Goal: Transaction & Acquisition: Purchase product/service

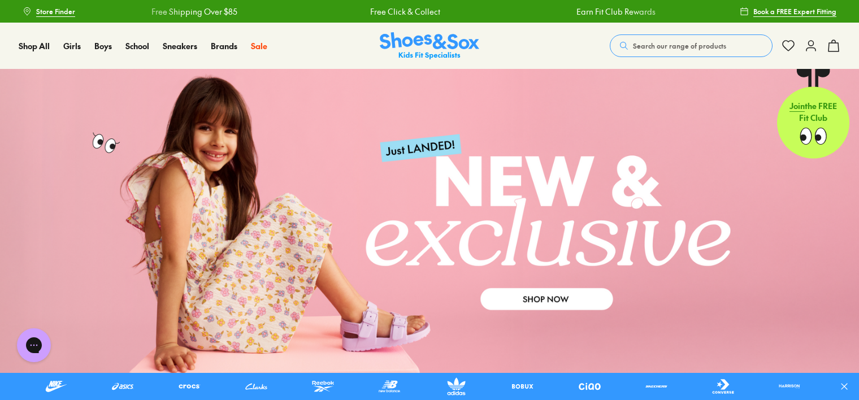
click at [637, 50] on span "Search our range of products" at bounding box center [679, 46] width 93 height 10
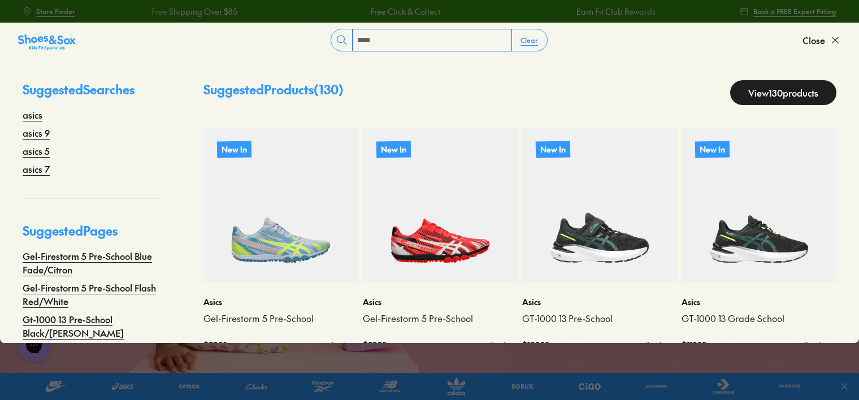
type input "*****"
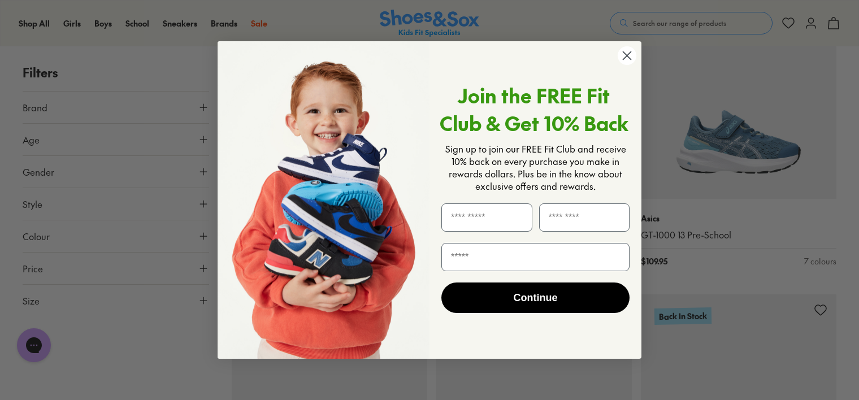
click at [627, 55] on icon "Close dialog" at bounding box center [628, 55] width 8 height 8
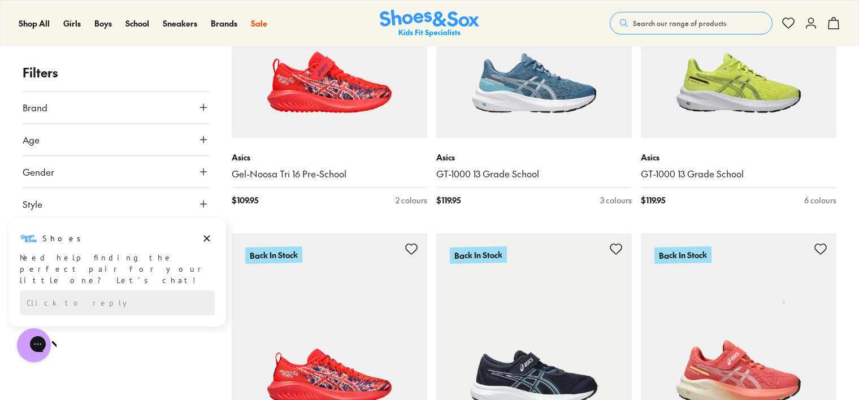
scroll to position [2556, 0]
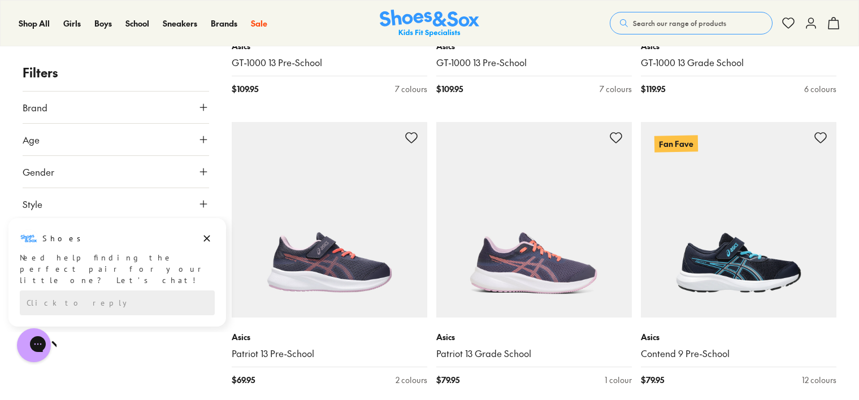
scroll to position [7330, 0]
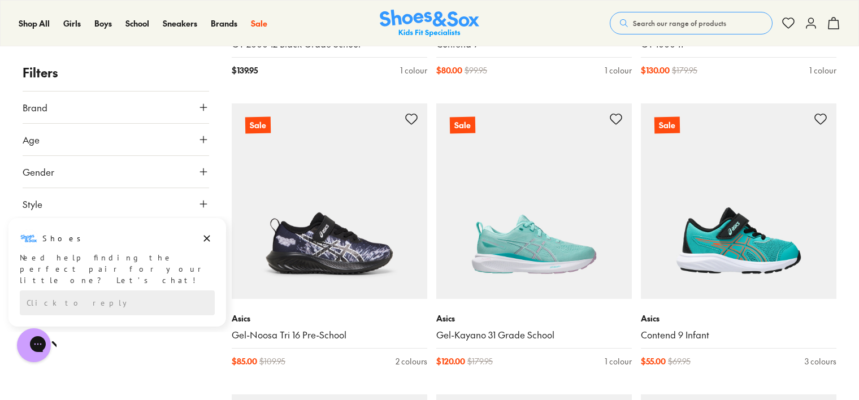
scroll to position [10545, 0]
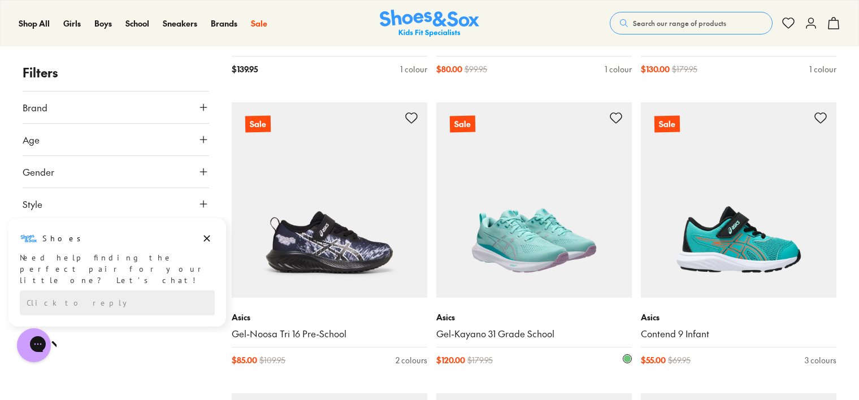
click at [565, 258] on img at bounding box center [534, 200] width 196 height 196
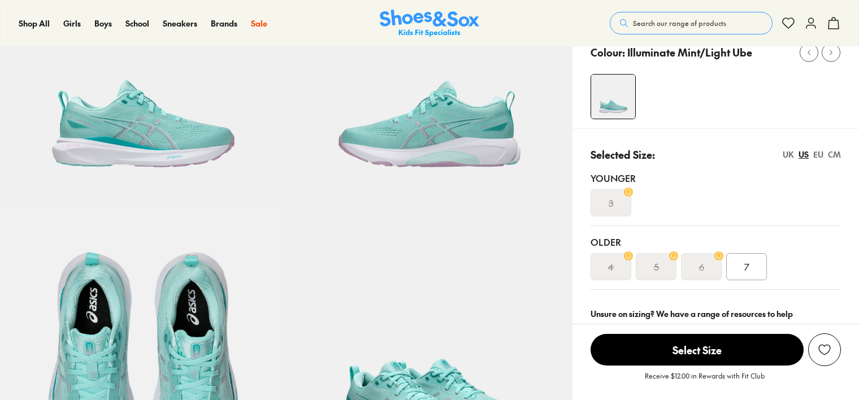
select select "*"
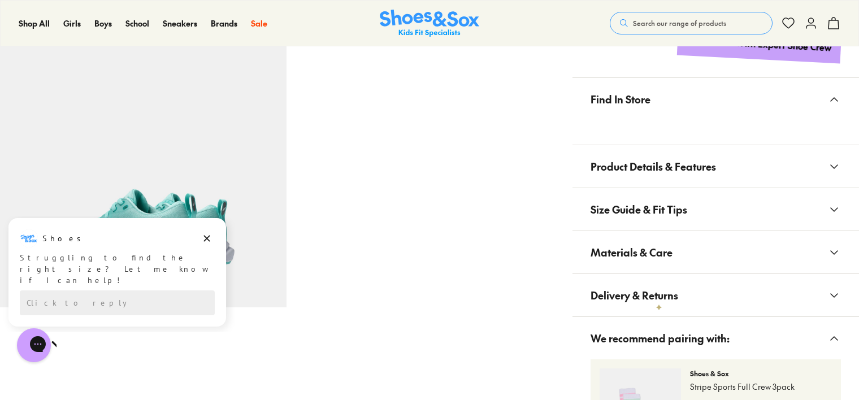
scroll to position [621, 0]
click at [835, 167] on icon at bounding box center [835, 166] width 14 height 14
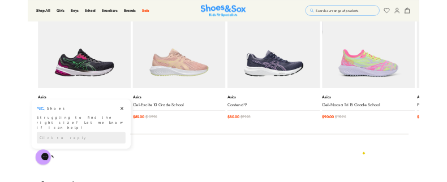
scroll to position [1448, 0]
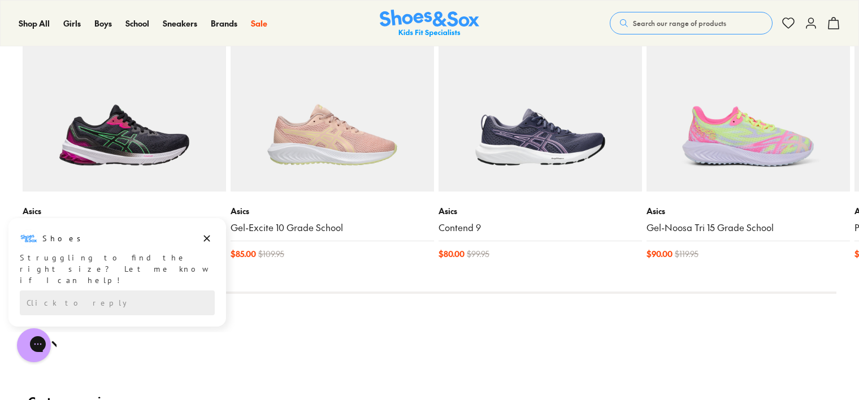
click at [427, 213] on p "Asics" at bounding box center [333, 211] width 204 height 12
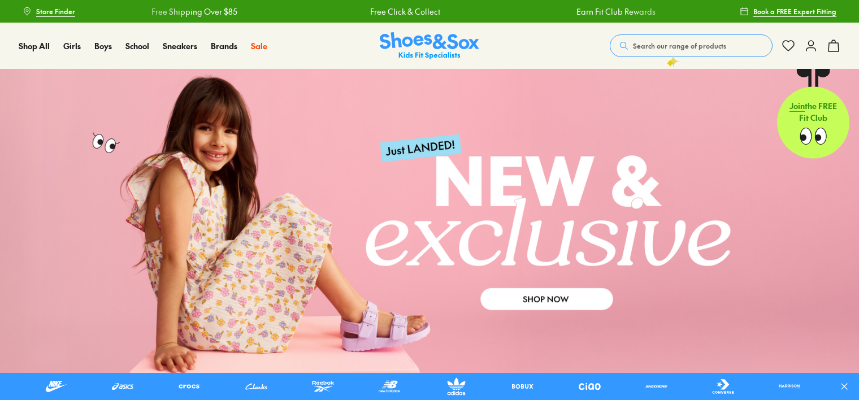
click at [667, 51] on button "Search our range of products" at bounding box center [691, 45] width 163 height 23
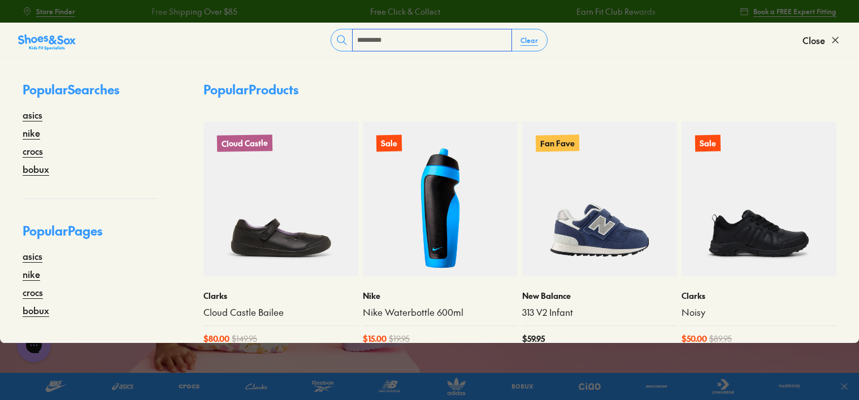
type input "*********"
